Goal: Find specific page/section: Find specific page/section

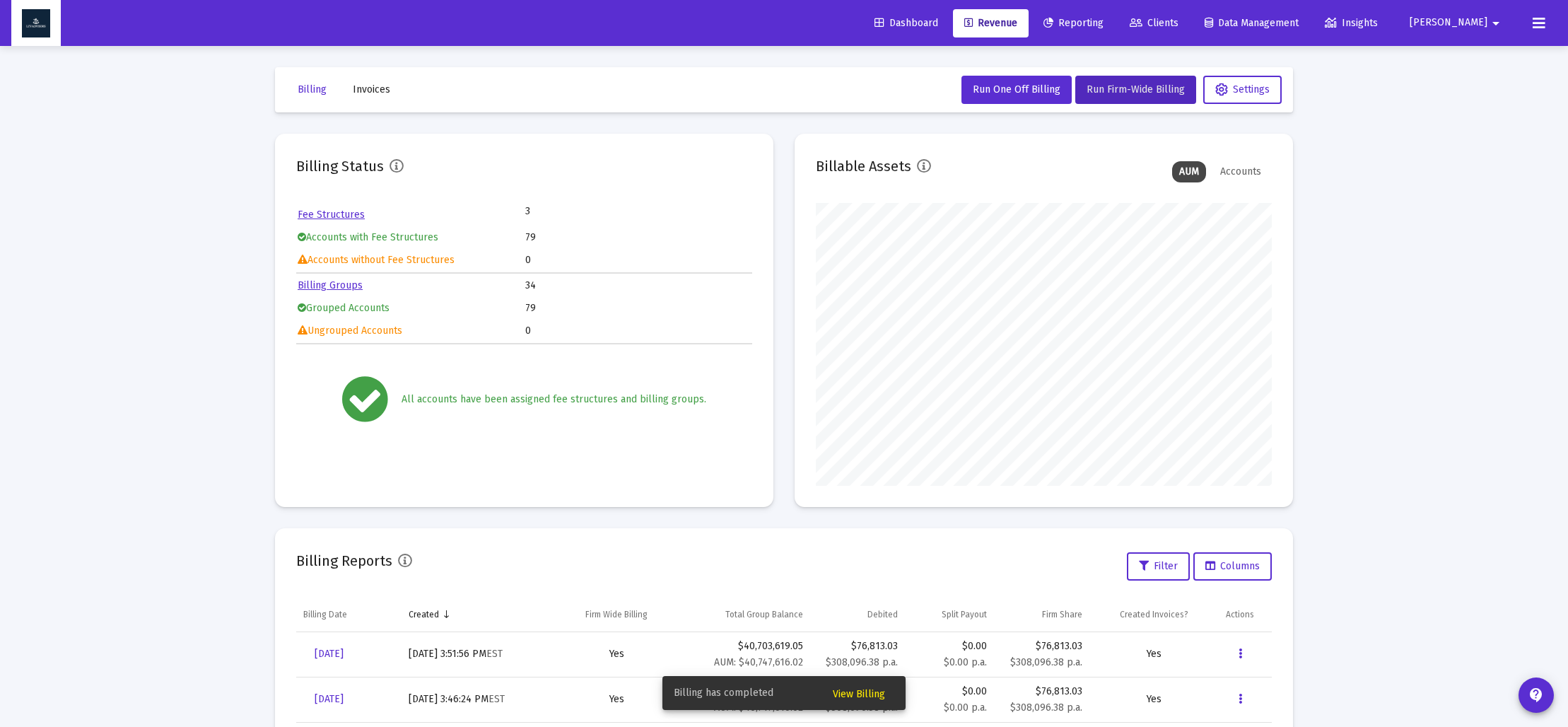
scroll to position [283, 456]
click at [858, 696] on span "View Billing" at bounding box center [859, 694] width 52 height 12
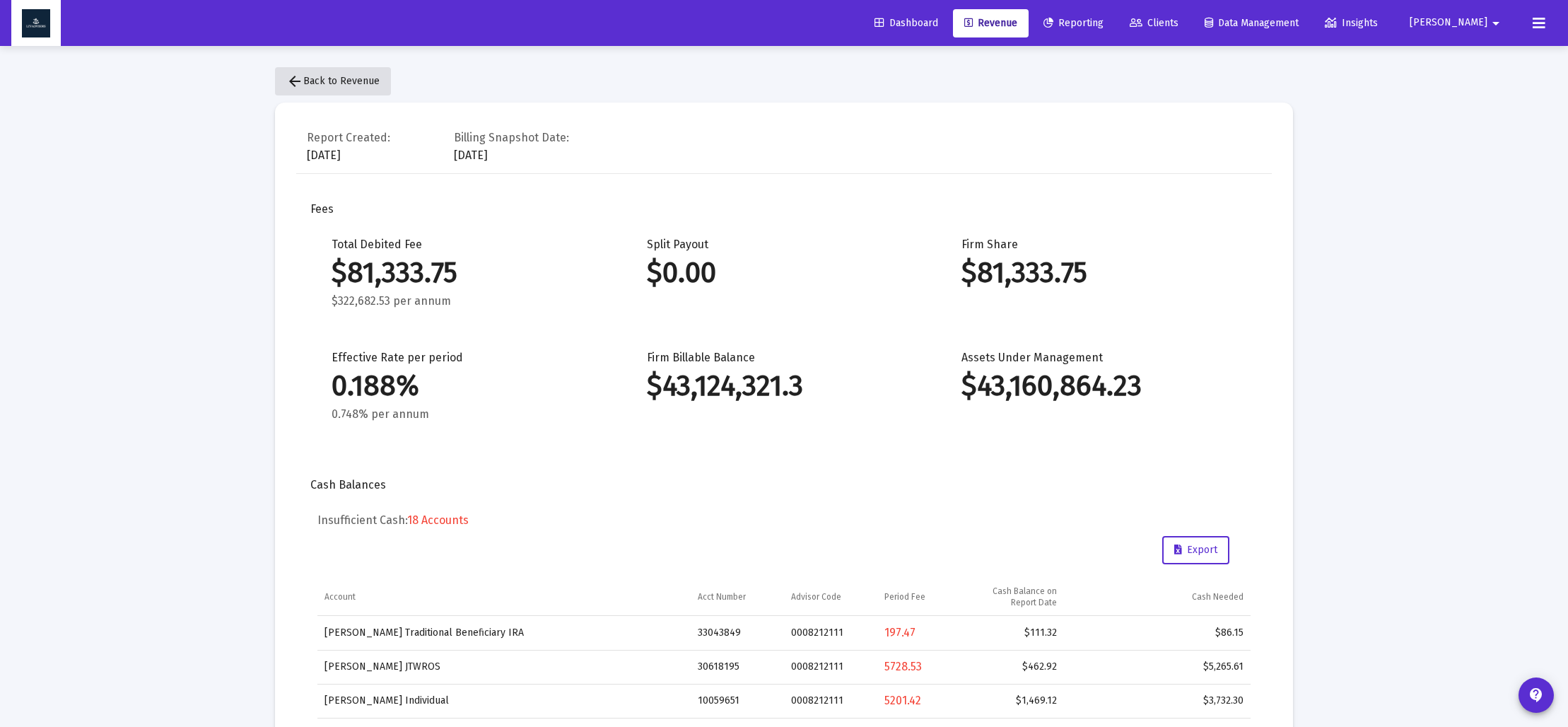
click at [329, 77] on span "arrow_back Back to Revenue" at bounding box center [333, 81] width 93 height 12
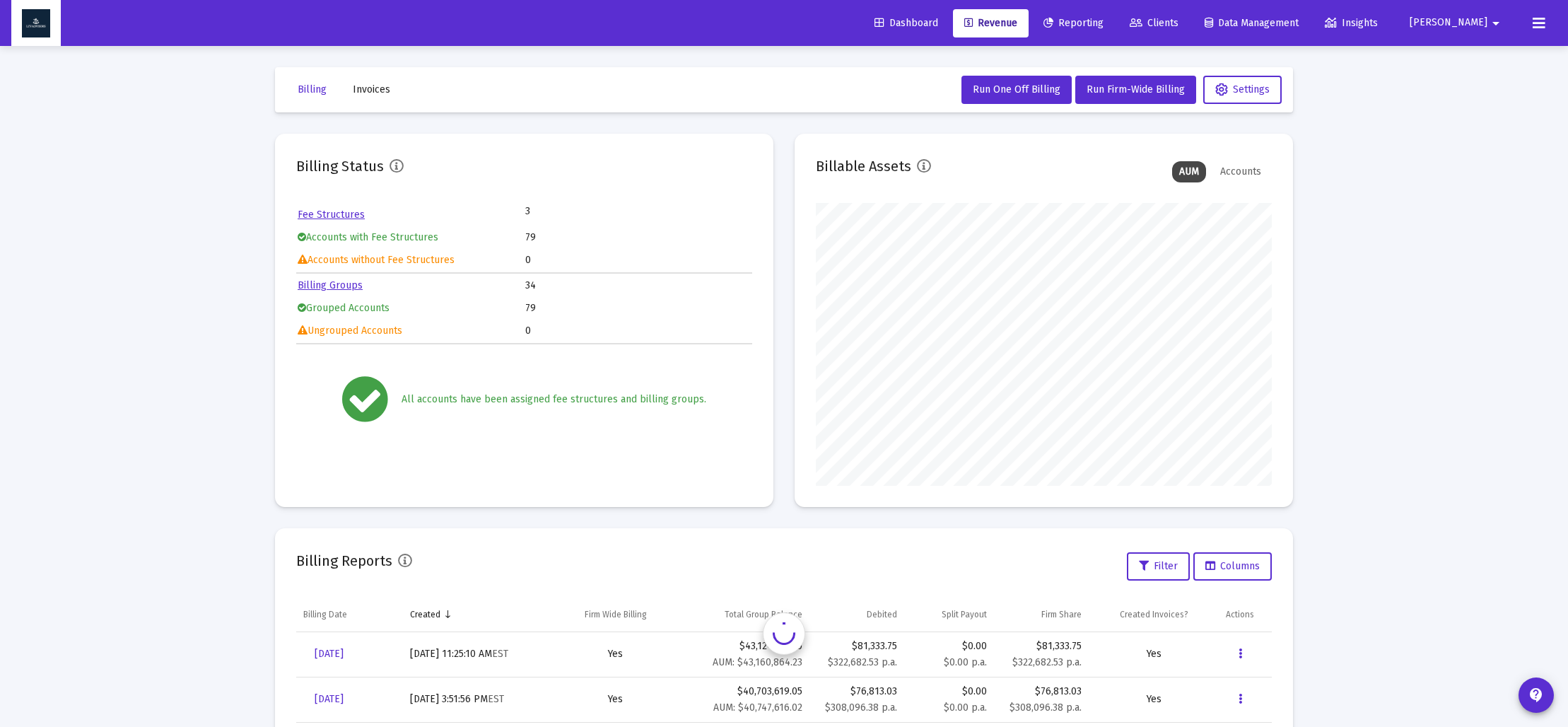
scroll to position [283, 456]
click at [367, 85] on span "Invoices" at bounding box center [371, 90] width 37 height 12
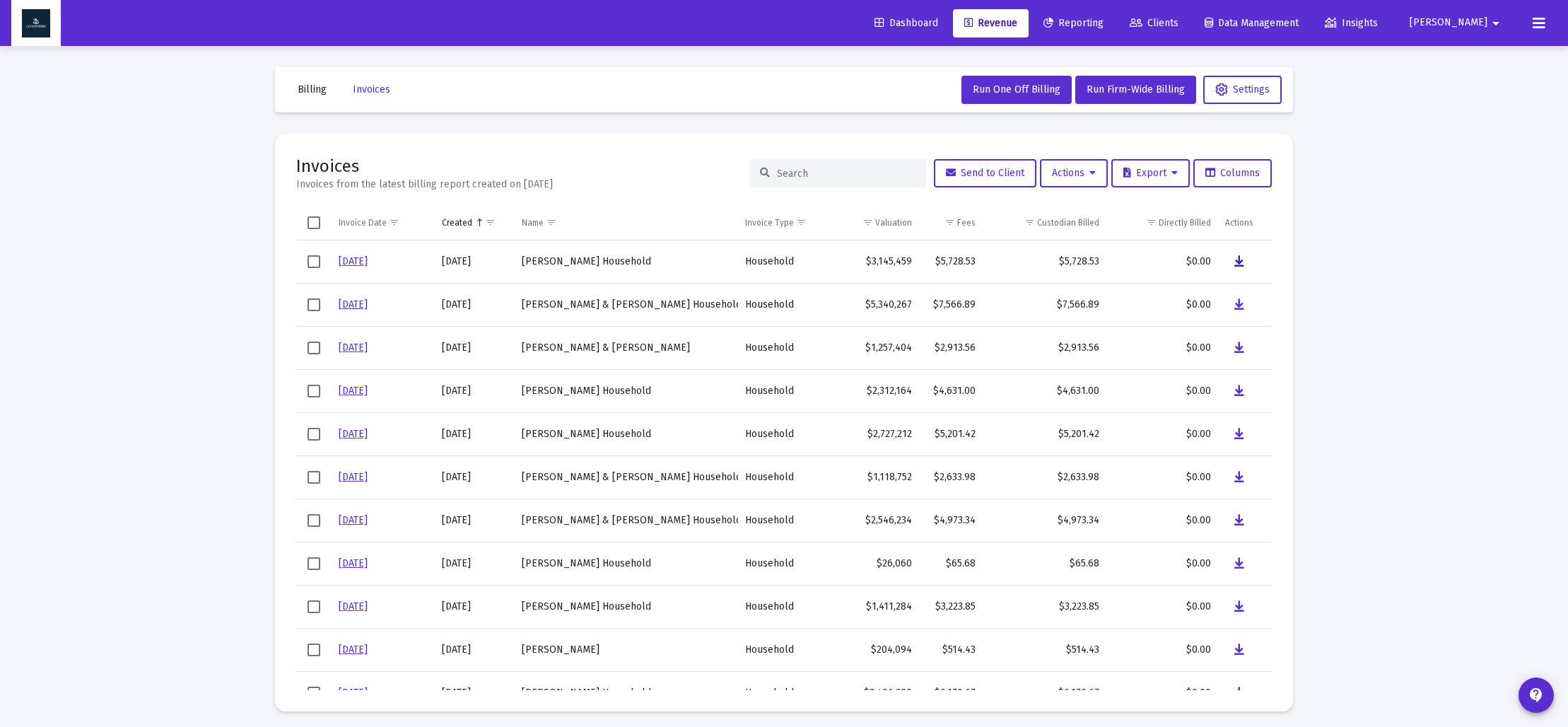
click at [1238, 262] on icon "Data grid" at bounding box center [1240, 262] width 10 height 17
